Goal: Task Accomplishment & Management: Use online tool/utility

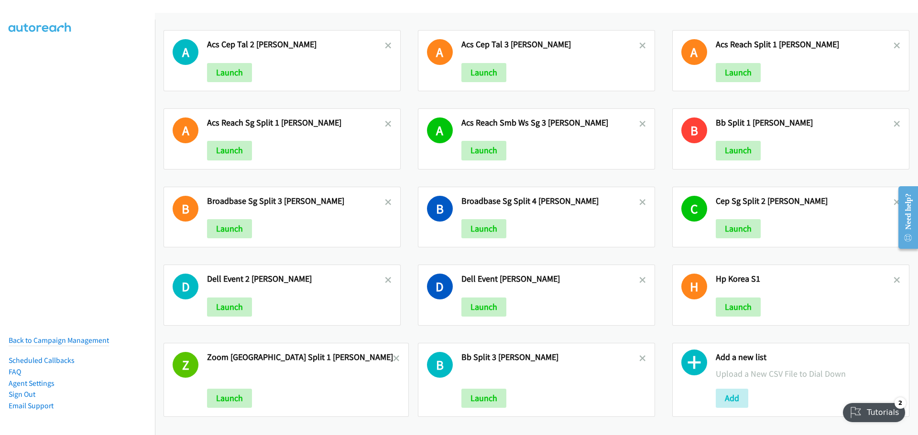
scroll to position [6, 0]
click at [720, 398] on button "Add" at bounding box center [731, 398] width 32 height 19
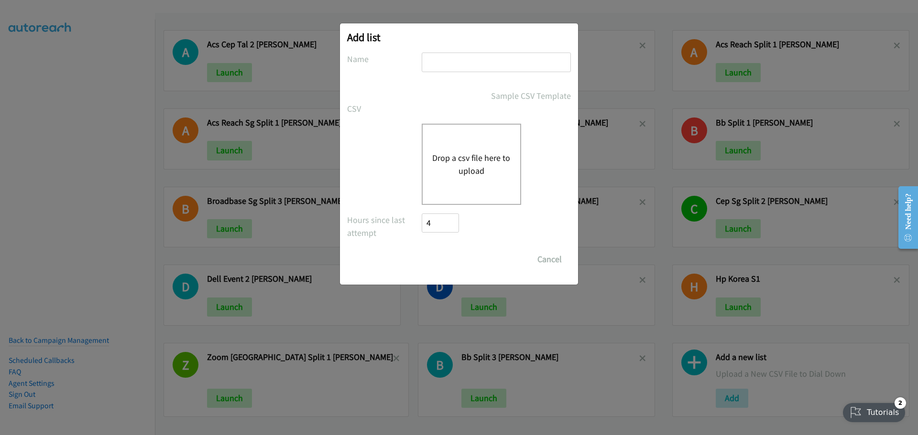
click at [445, 58] on input "text" at bounding box center [496, 63] width 149 height 20
click at [461, 64] on input "HP TH" at bounding box center [496, 63] width 149 height 20
type input "HP TH SPLIT 1 - MIKE"
click at [482, 172] on button "Drop a csv file here to upload" at bounding box center [471, 165] width 78 height 26
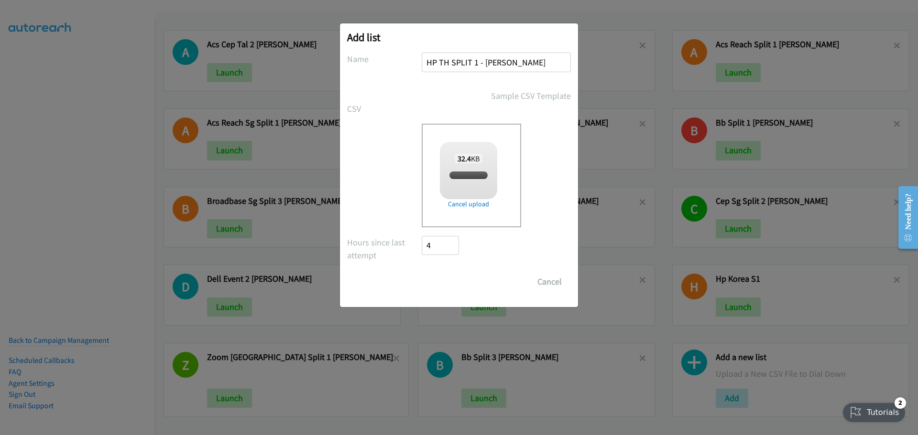
checkbox input "true"
click at [444, 284] on input "Save List" at bounding box center [447, 281] width 50 height 19
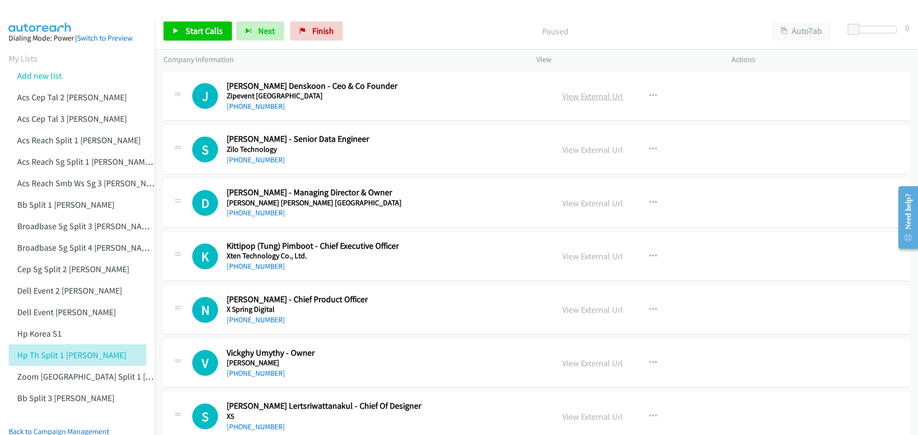
click at [593, 96] on link "View External Url" at bounding box center [592, 96] width 61 height 11
click at [205, 34] on span "Start Calls" at bounding box center [203, 30] width 37 height 11
